Goal: Transaction & Acquisition: Purchase product/service

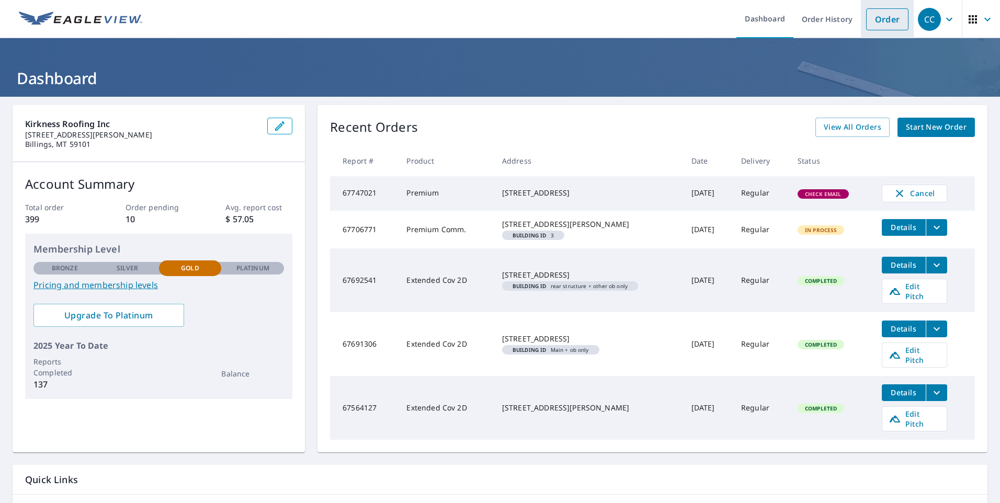
click at [878, 29] on link "Order" at bounding box center [887, 19] width 42 height 22
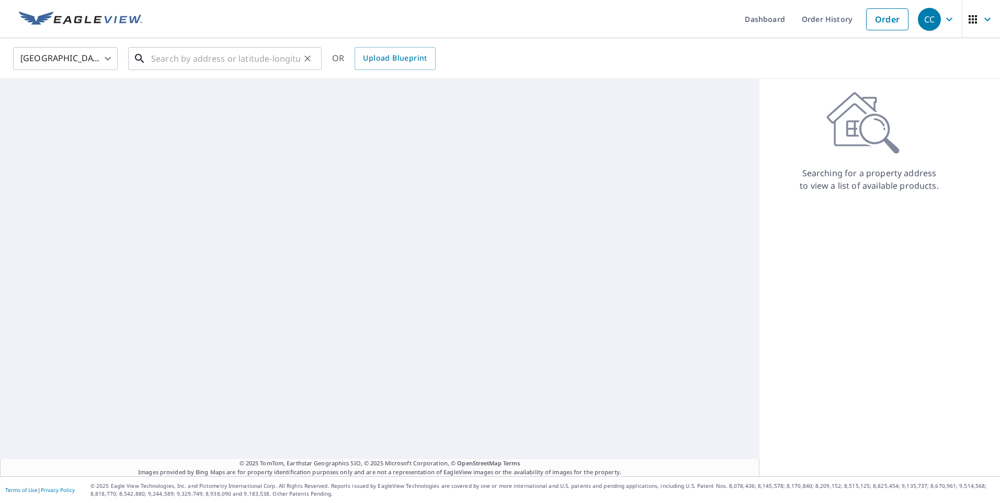
click at [226, 66] on input "text" at bounding box center [225, 58] width 149 height 29
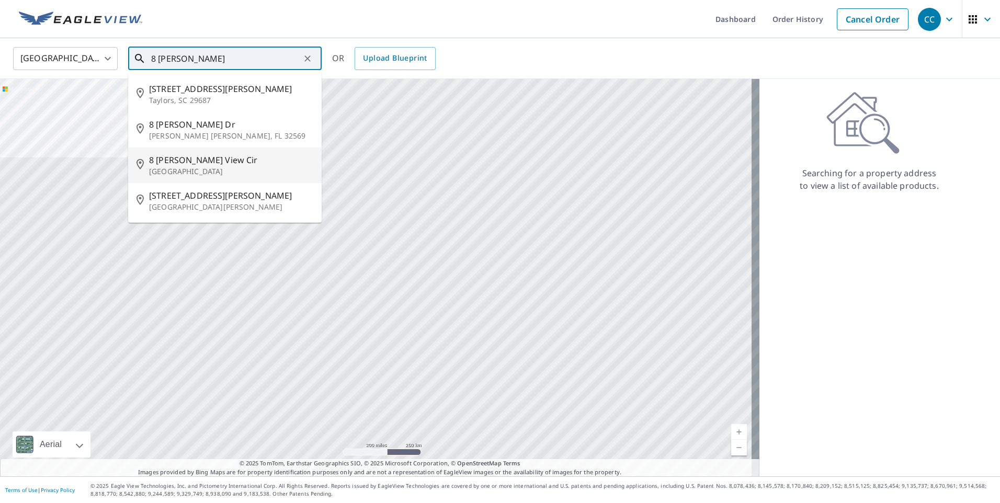
click at [226, 169] on p "[GEOGRAPHIC_DATA]" at bounding box center [231, 171] width 164 height 10
type input "[STREET_ADDRESS][PERSON_NAME]"
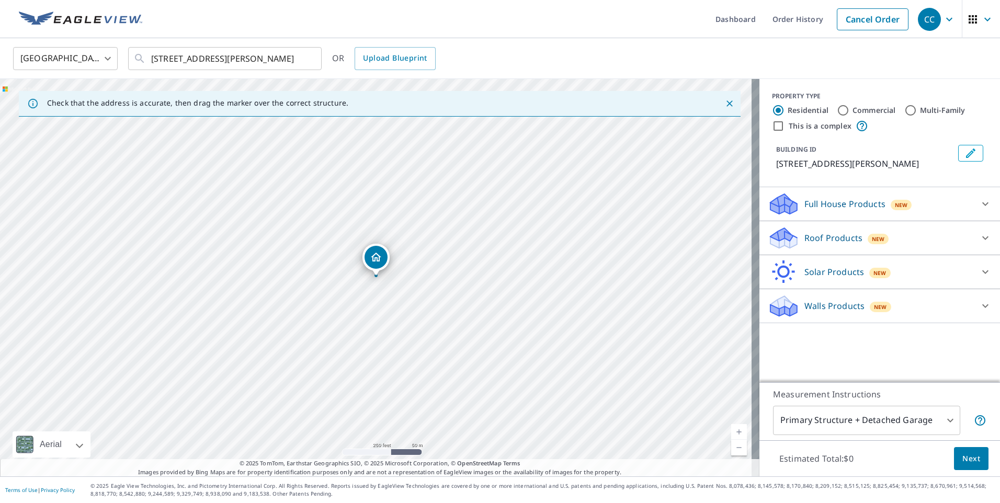
click at [791, 247] on icon at bounding box center [783, 238] width 31 height 25
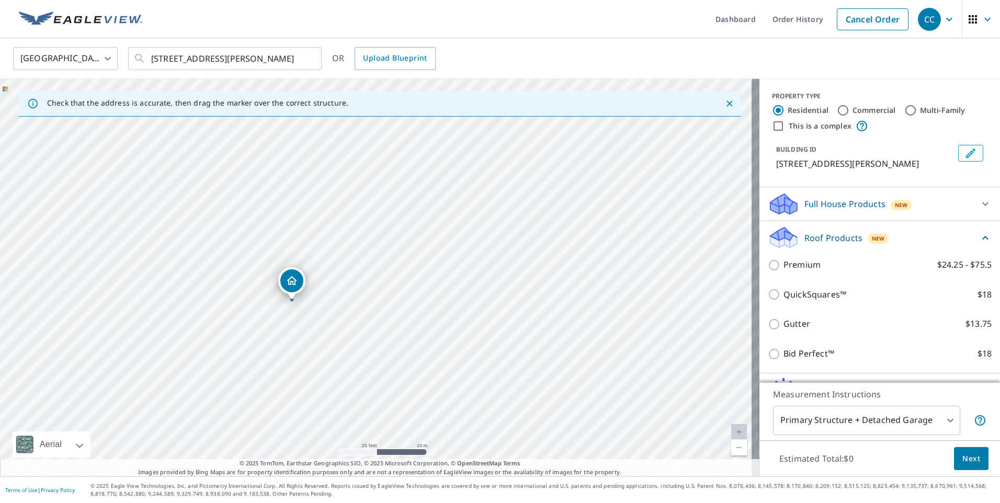
drag, startPoint x: 370, startPoint y: 299, endPoint x: 478, endPoint y: 289, distance: 108.2
click at [478, 289] on div "[STREET_ADDRESS][PERSON_NAME]" at bounding box center [380, 278] width 760 height 398
click at [810, 272] on div "Premium $24.25 - $75.5" at bounding box center [880, 265] width 224 height 30
click at [798, 269] on p "Premium" at bounding box center [802, 264] width 37 height 13
click at [784, 269] on input "Premium $24.25 - $75.5" at bounding box center [776, 265] width 16 height 13
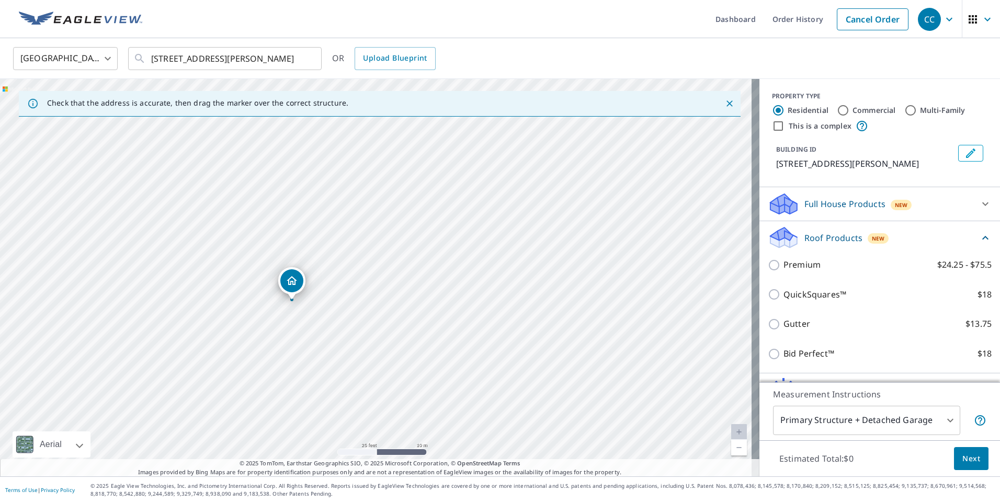
checkbox input "true"
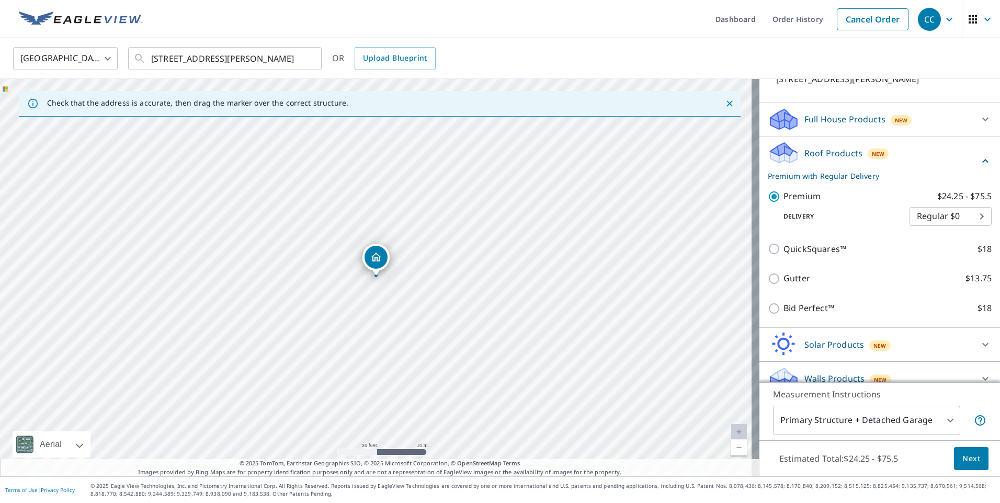
scroll to position [98, 0]
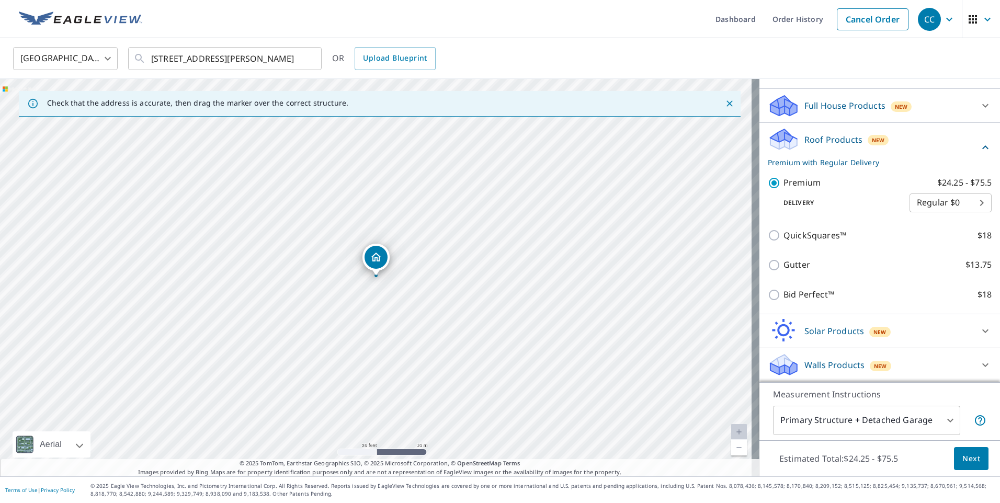
click at [962, 457] on span "Next" at bounding box center [971, 458] width 18 height 13
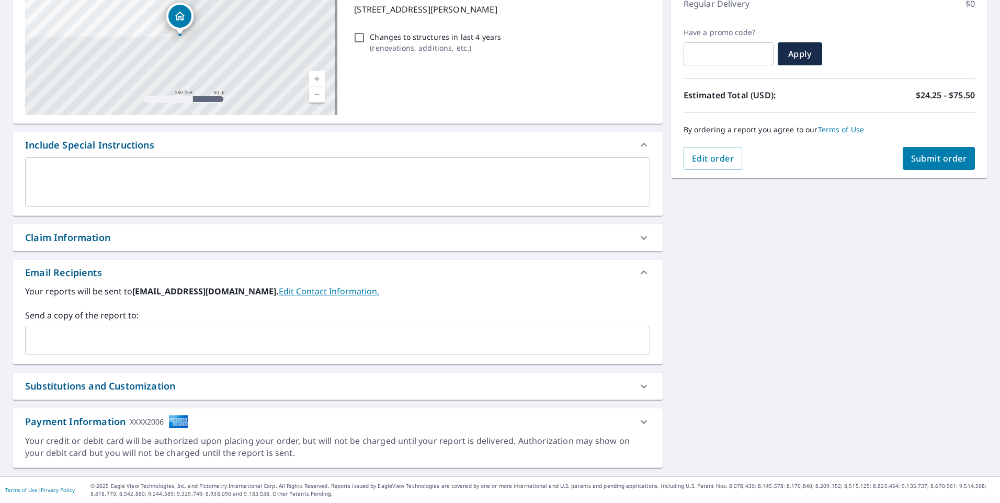
scroll to position [155, 0]
click at [285, 341] on input "text" at bounding box center [330, 341] width 600 height 20
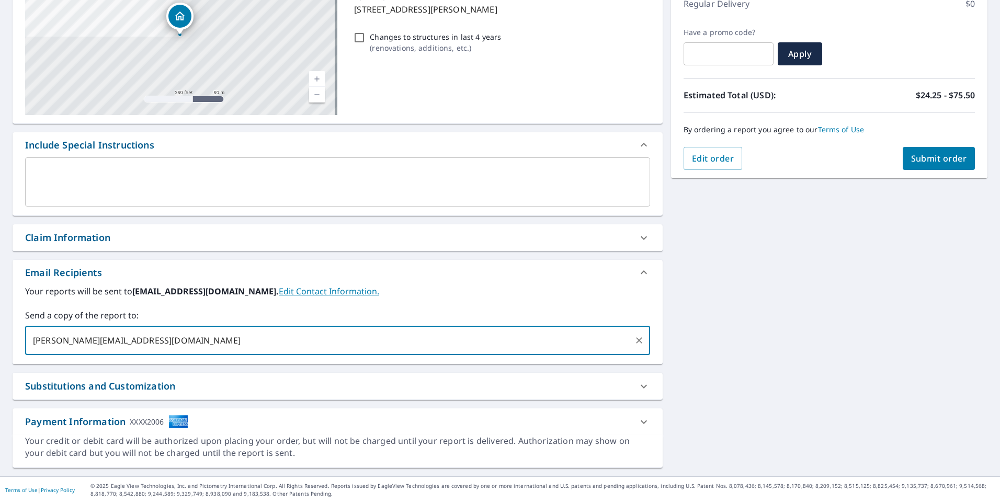
type input "[PERSON_NAME][EMAIL_ADDRESS][DOMAIN_NAME]"
click at [950, 151] on button "Submit order" at bounding box center [939, 158] width 73 height 23
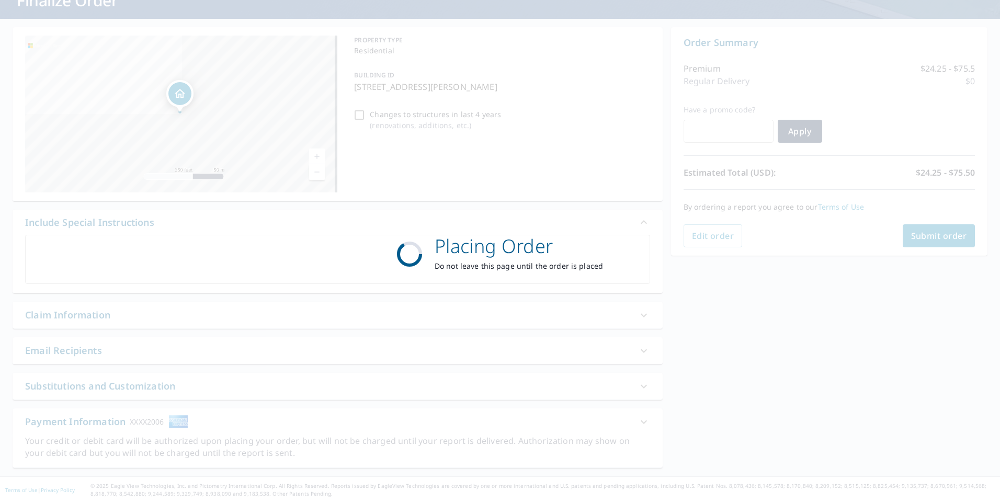
scroll to position [78, 0]
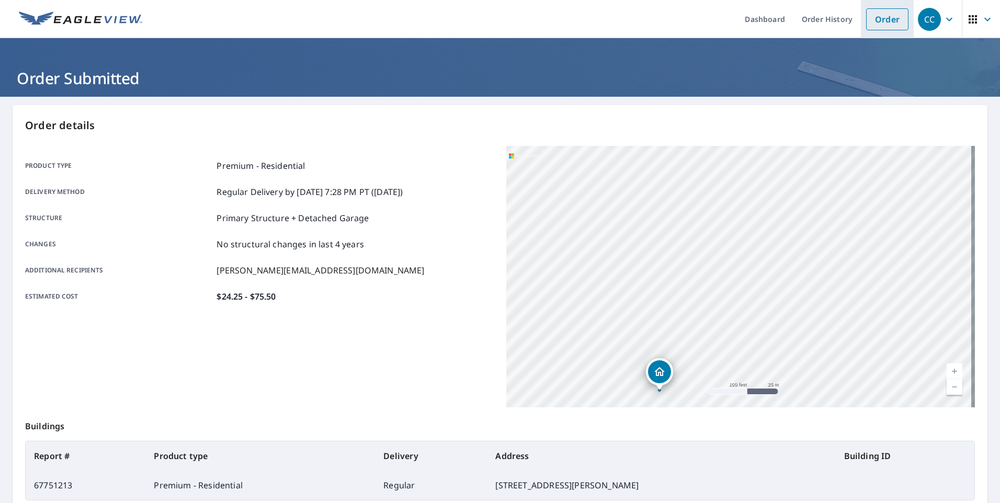
click at [871, 27] on link "Order" at bounding box center [887, 19] width 42 height 22
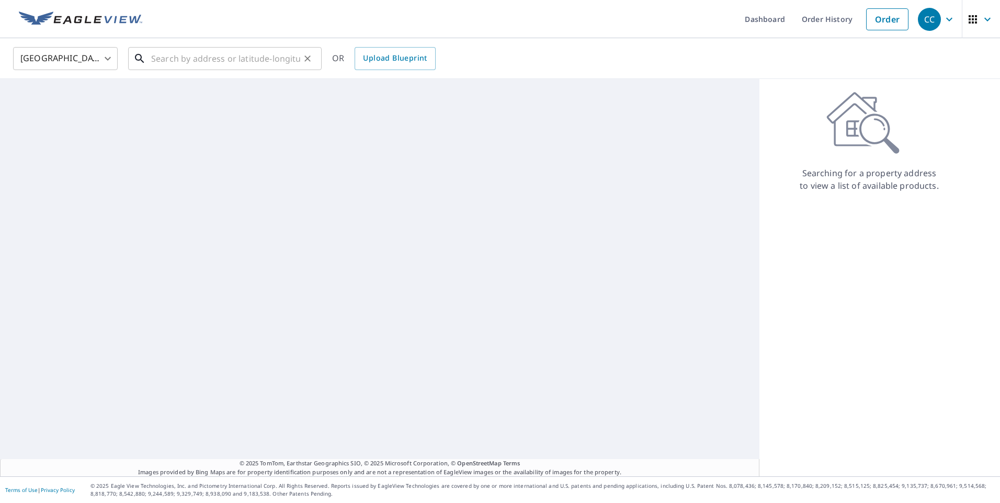
click at [229, 62] on input "text" at bounding box center [225, 58] width 149 height 29
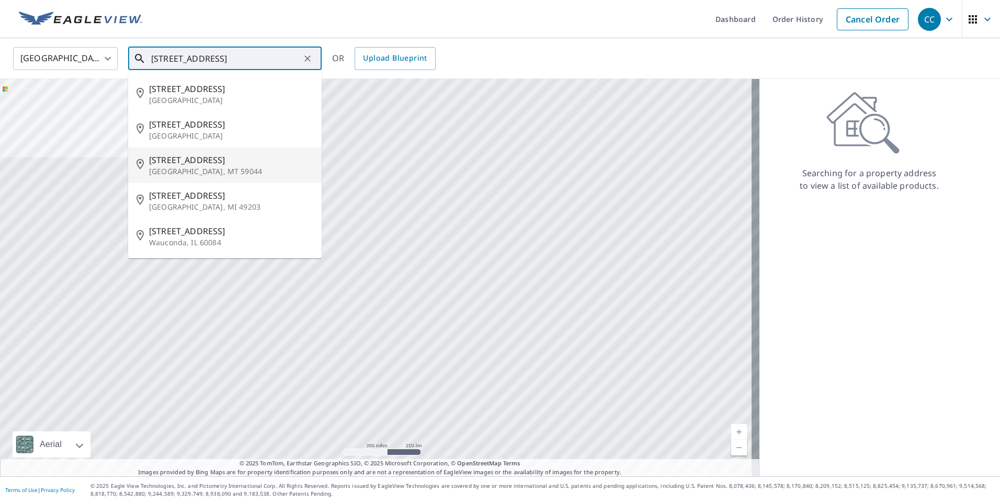
click at [214, 154] on span "[STREET_ADDRESS]" at bounding box center [231, 160] width 164 height 13
type input "[STREET_ADDRESS]"
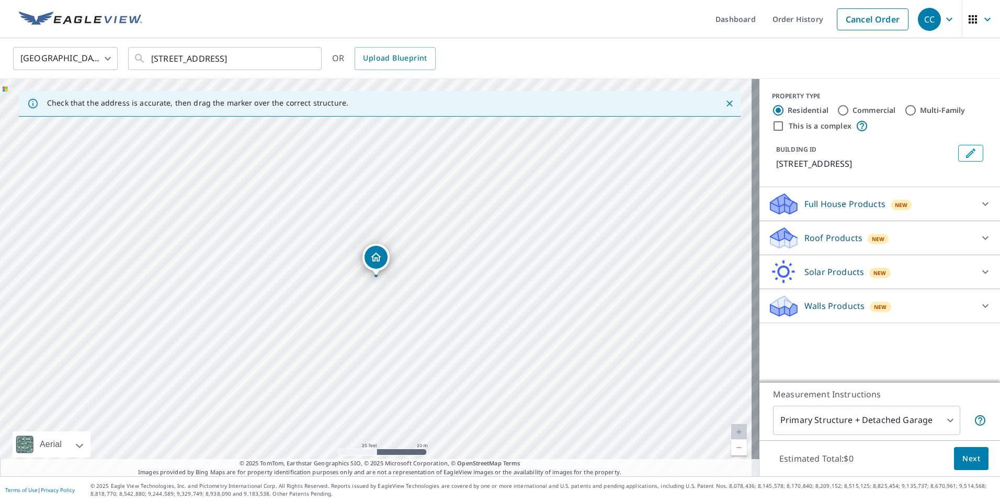
click at [962, 463] on span "Next" at bounding box center [971, 458] width 18 height 13
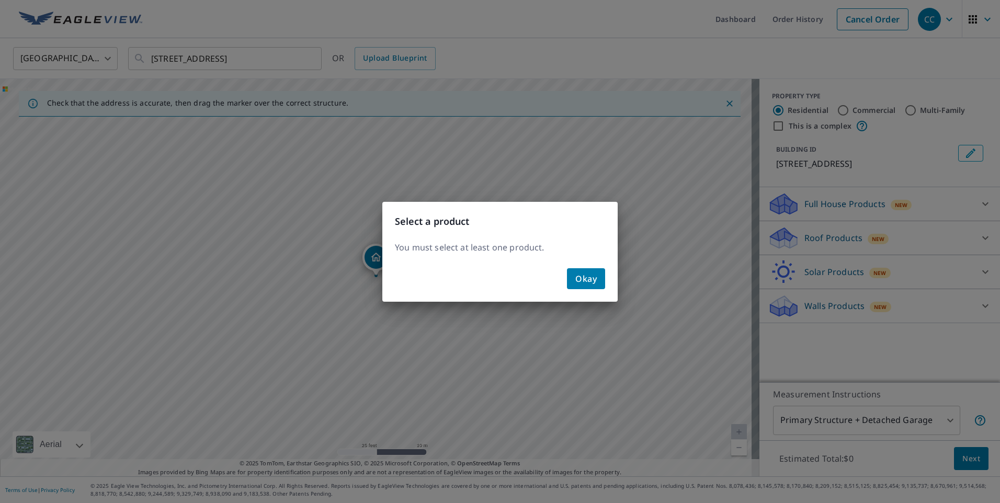
click at [567, 273] on div "Okay" at bounding box center [499, 283] width 235 height 38
click at [581, 276] on span "Okay" at bounding box center [585, 278] width 21 height 15
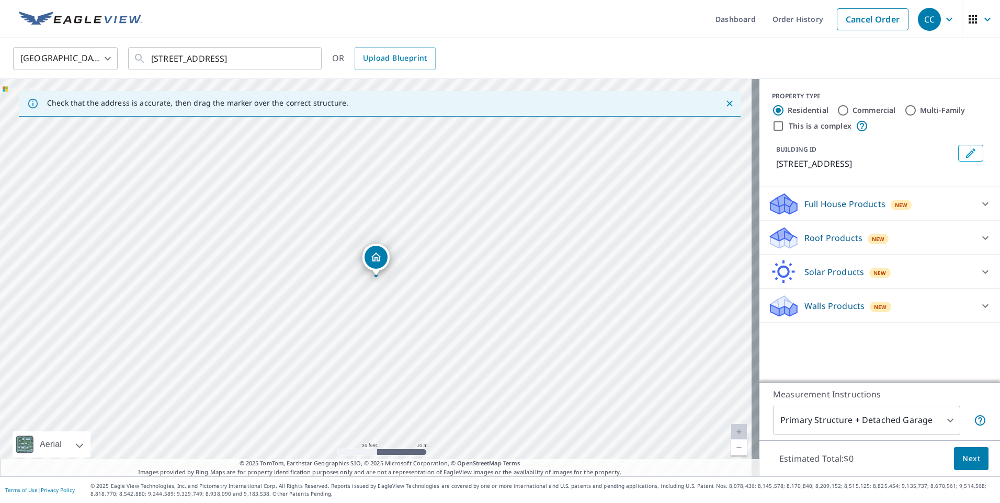
click at [825, 243] on p "Roof Products" at bounding box center [834, 238] width 58 height 13
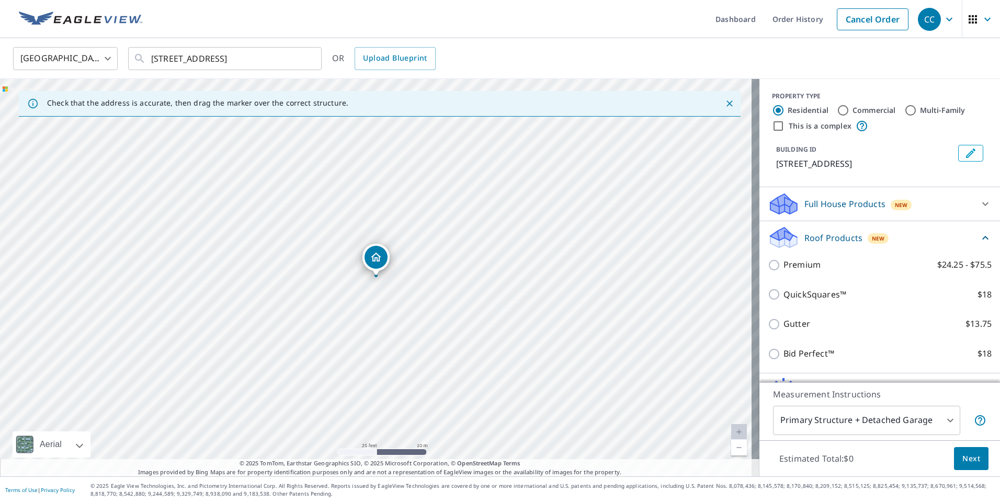
click at [810, 269] on p "Premium" at bounding box center [802, 264] width 37 height 13
click at [784, 269] on input "Premium $24.25 - $75.5" at bounding box center [776, 265] width 16 height 13
checkbox input "true"
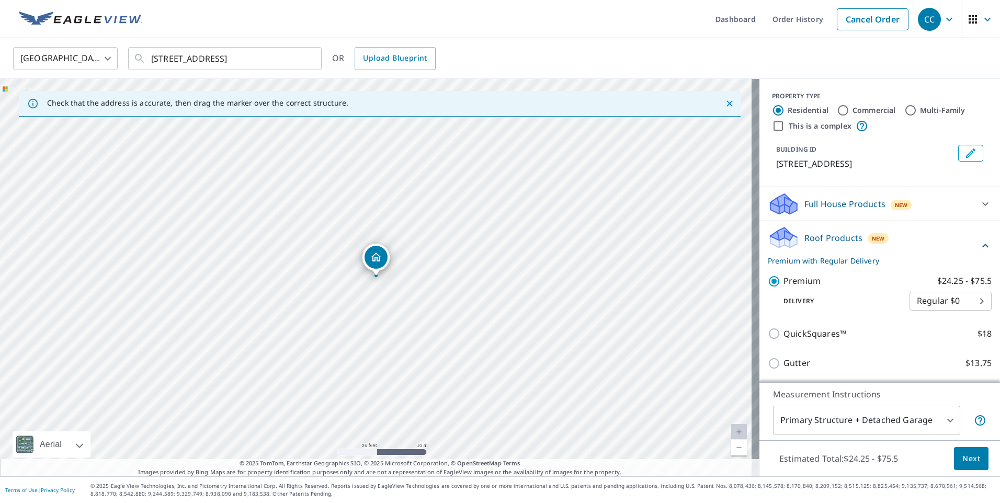
click at [964, 459] on span "Next" at bounding box center [971, 458] width 18 height 13
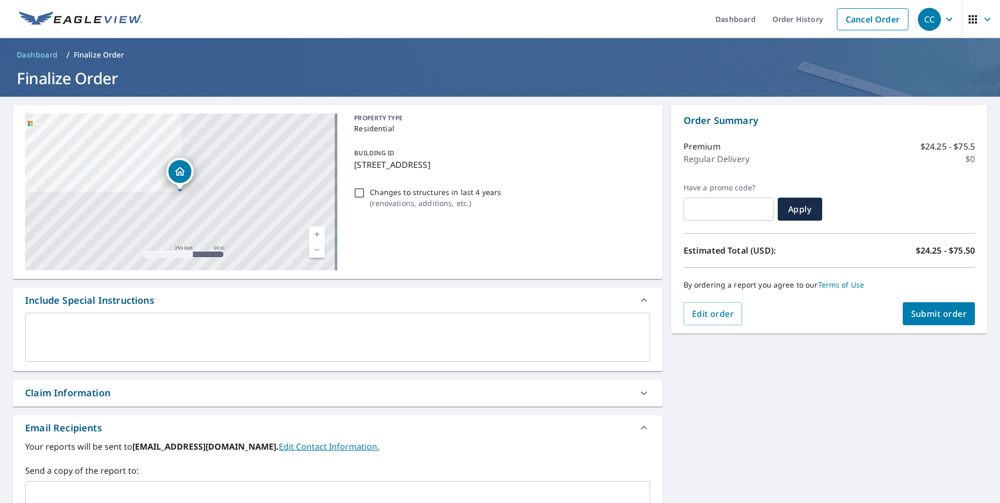
scroll to position [155, 0]
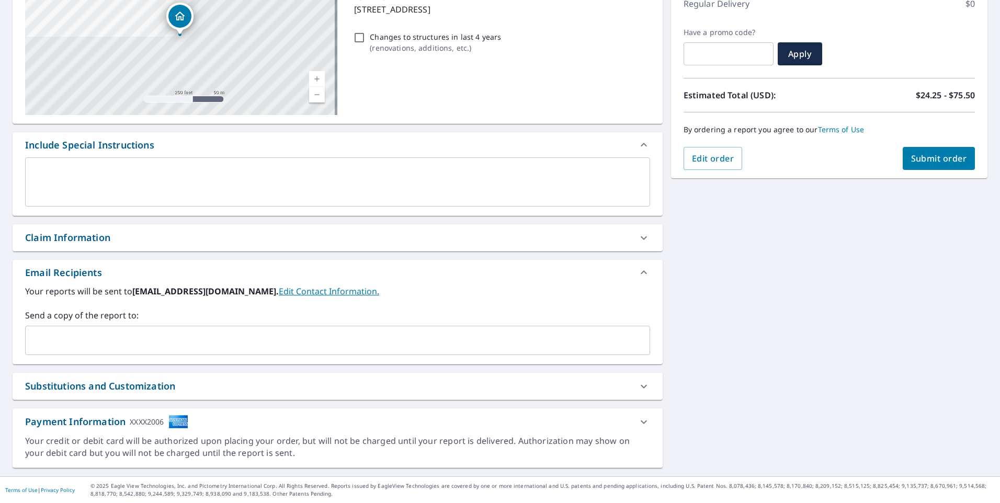
click at [287, 330] on div "​" at bounding box center [337, 340] width 625 height 29
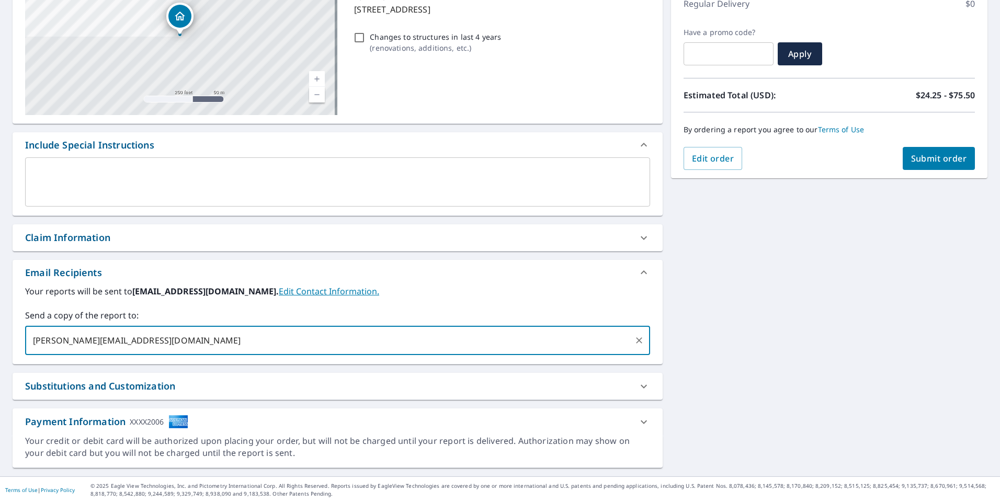
type input "[PERSON_NAME][EMAIL_ADDRESS][DOMAIN_NAME]"
click at [911, 157] on span "Submit order" at bounding box center [939, 159] width 56 height 12
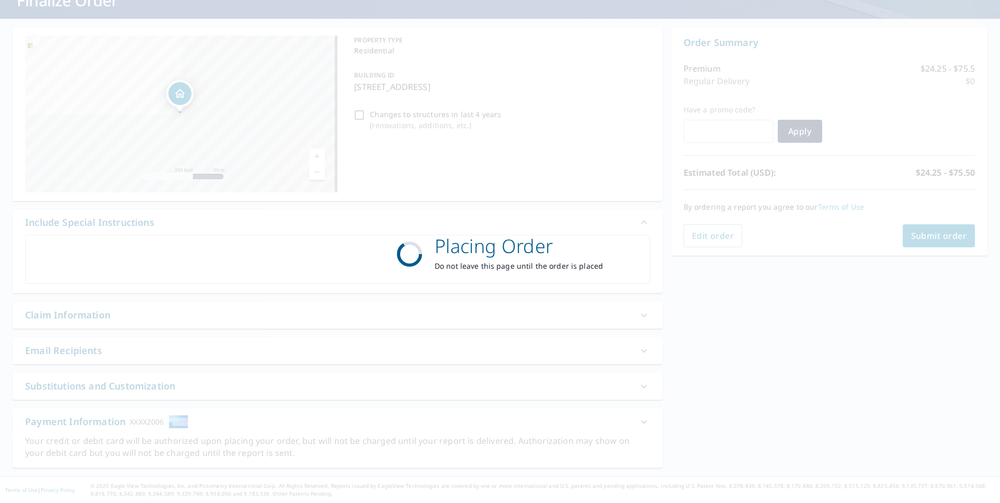
scroll to position [78, 0]
